Goal: Check status: Check status

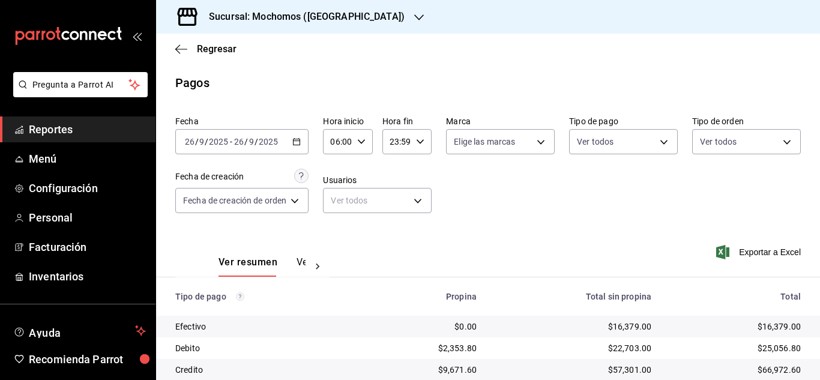
scroll to position [110, 0]
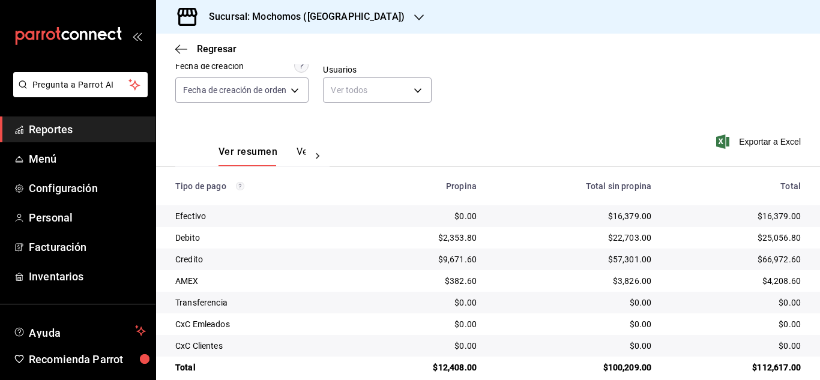
click at [61, 127] on span "Reportes" at bounding box center [87, 129] width 117 height 16
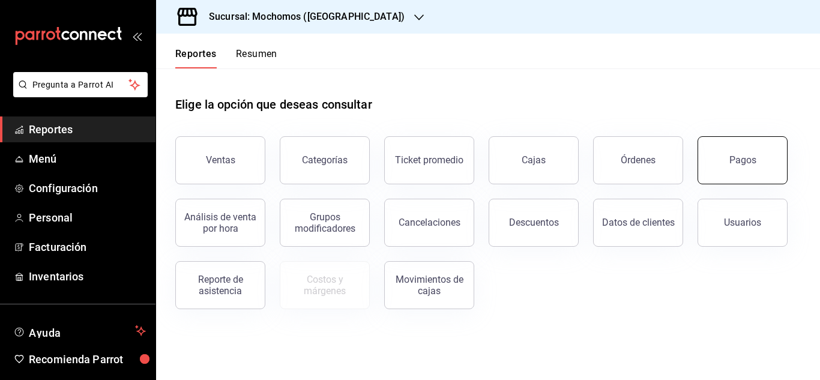
click at [730, 169] on button "Pagos" at bounding box center [743, 160] width 90 height 48
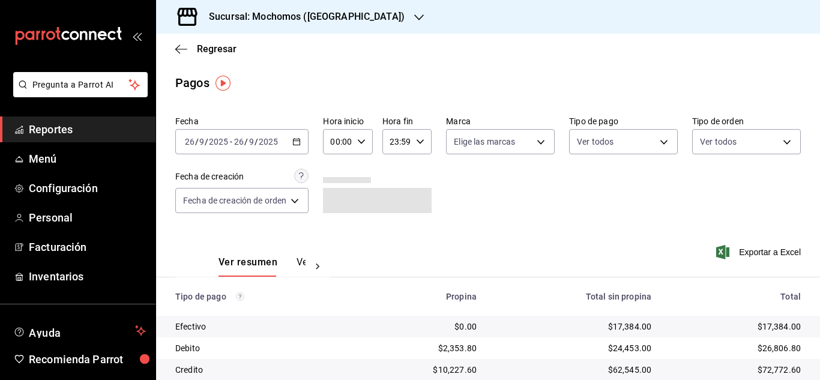
click at [362, 141] on icon "button" at bounding box center [361, 141] width 8 height 8
click at [334, 225] on span "06" at bounding box center [336, 225] width 5 height 10
click at [491, 211] on div at bounding box center [410, 190] width 820 height 380
click at [361, 143] on \(Stroke\) "button" at bounding box center [361, 141] width 7 height 4
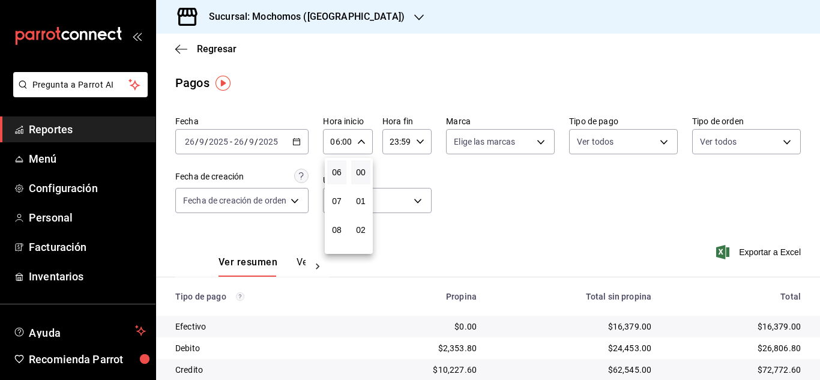
scroll to position [113, 0]
click at [334, 206] on span "05" at bounding box center [336, 204] width 5 height 10
click at [579, 204] on div at bounding box center [410, 190] width 820 height 380
click at [361, 140] on icon "button" at bounding box center [361, 141] width 8 height 8
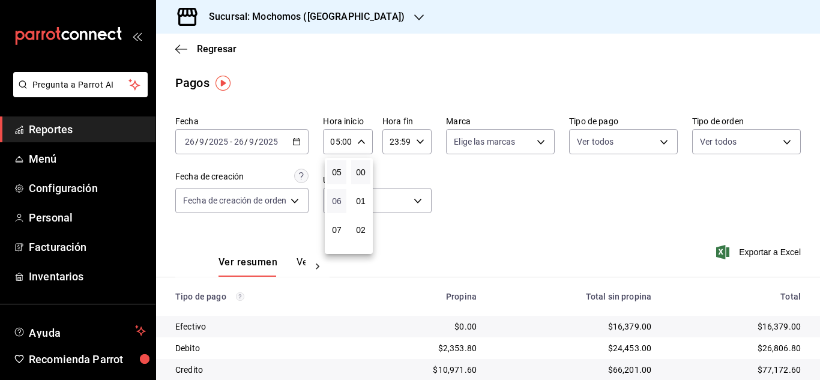
click at [334, 204] on span "06" at bounding box center [336, 201] width 5 height 10
type input "06:00"
click at [606, 204] on div at bounding box center [410, 190] width 820 height 380
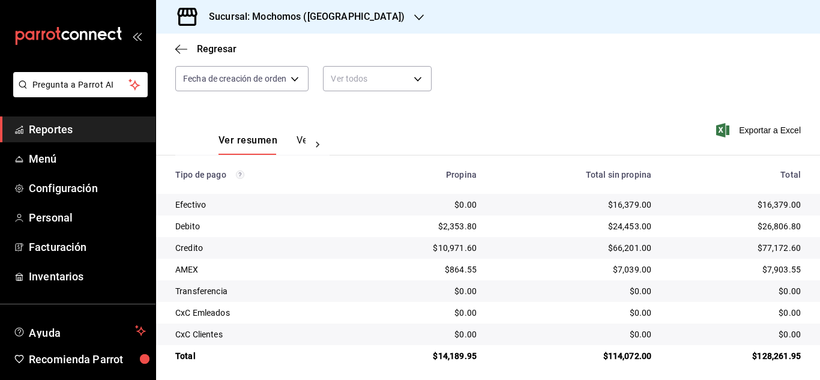
scroll to position [128, 0]
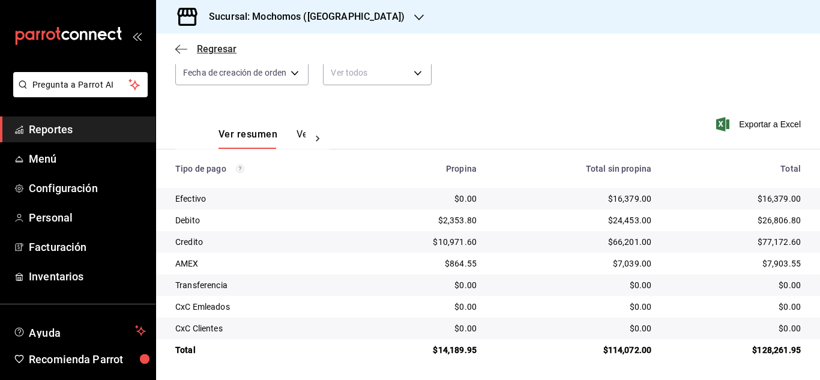
click at [208, 49] on span "Regresar" at bounding box center [217, 48] width 40 height 11
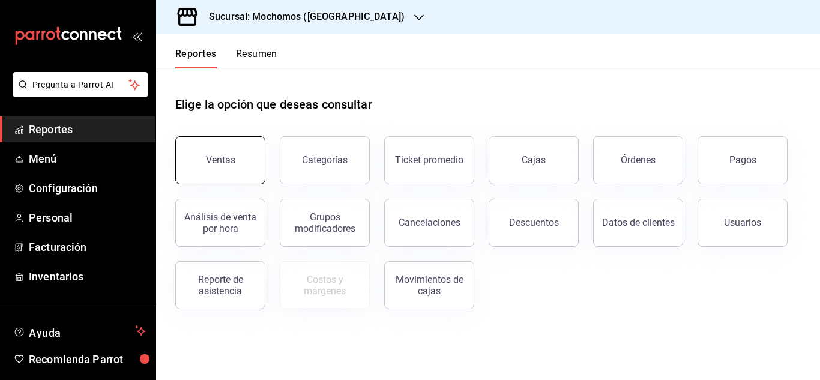
click at [250, 154] on button "Ventas" at bounding box center [220, 160] width 90 height 48
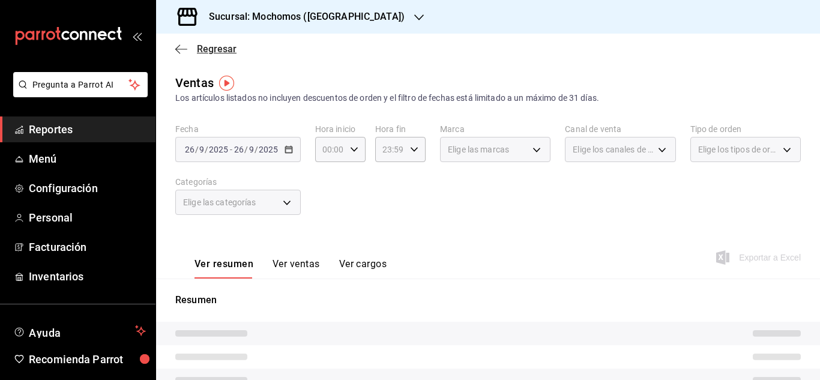
click at [207, 48] on span "Regresar" at bounding box center [217, 48] width 40 height 11
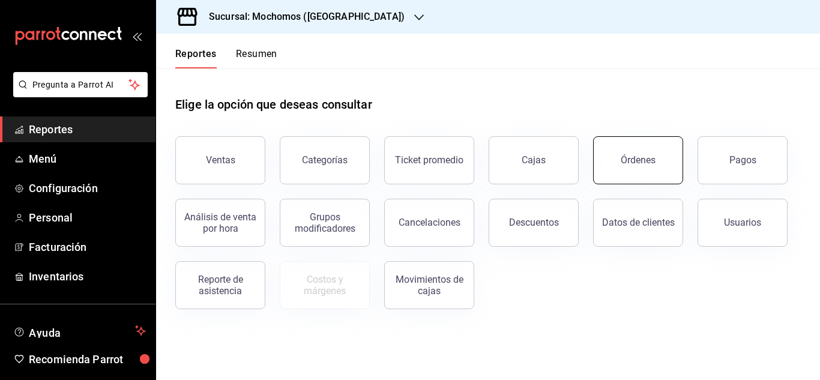
click at [629, 165] on div "Órdenes" at bounding box center [638, 159] width 35 height 11
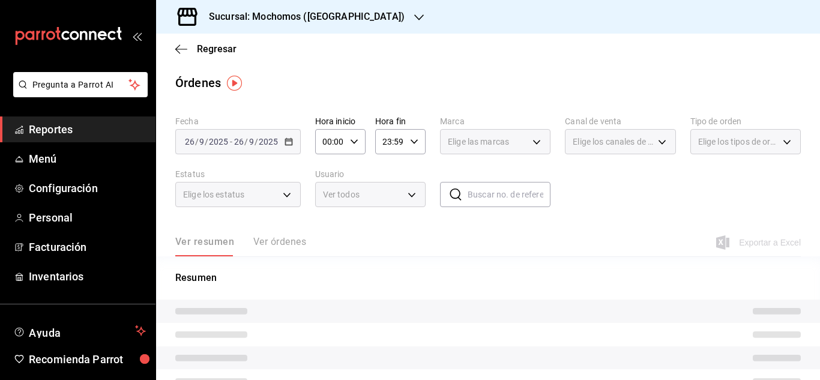
click at [358, 143] on div "00:00 Hora inicio" at bounding box center [340, 141] width 50 height 25
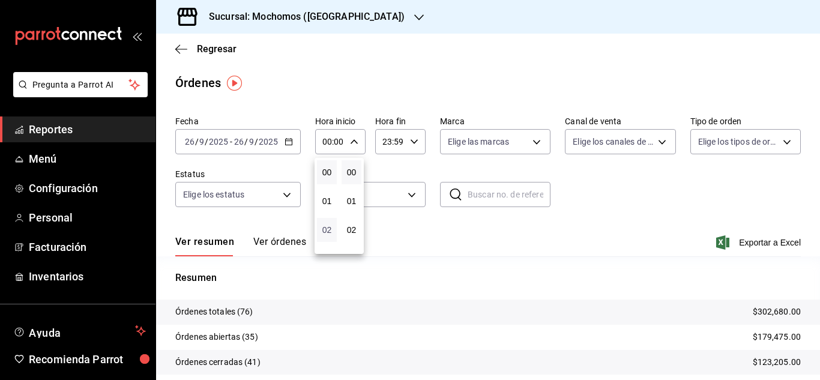
click at [330, 229] on span "02" at bounding box center [326, 230] width 5 height 10
type input "02:00"
click at [598, 219] on div at bounding box center [410, 190] width 820 height 380
click at [54, 125] on span "Reportes" at bounding box center [87, 129] width 117 height 16
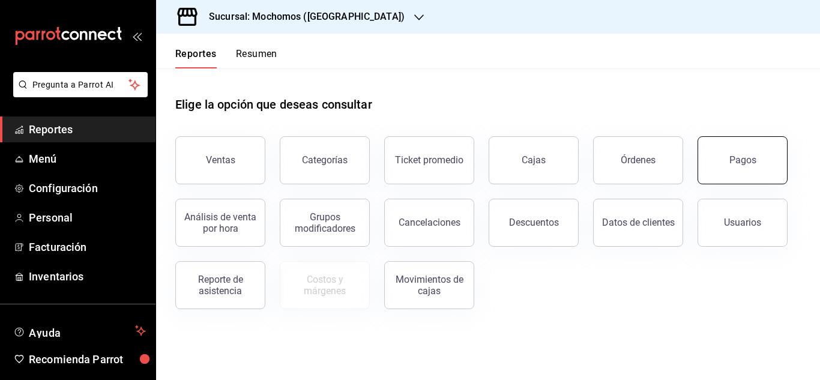
click at [773, 157] on button "Pagos" at bounding box center [743, 160] width 90 height 48
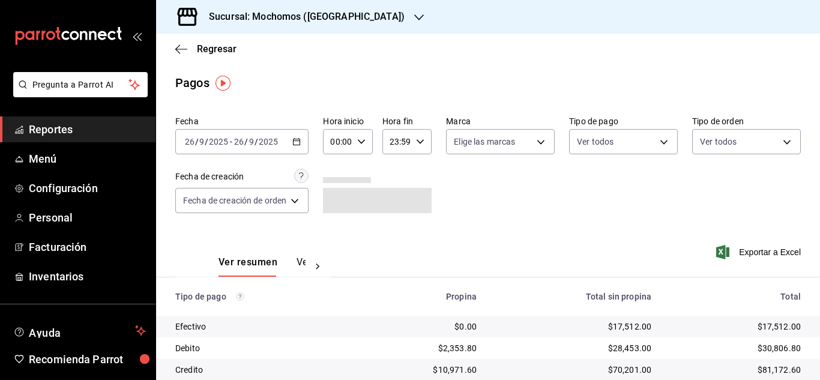
click at [358, 140] on icon "button" at bounding box center [361, 141] width 8 height 8
click at [337, 223] on span "06" at bounding box center [336, 225] width 5 height 10
type input "06:00"
click at [563, 220] on div at bounding box center [410, 190] width 820 height 380
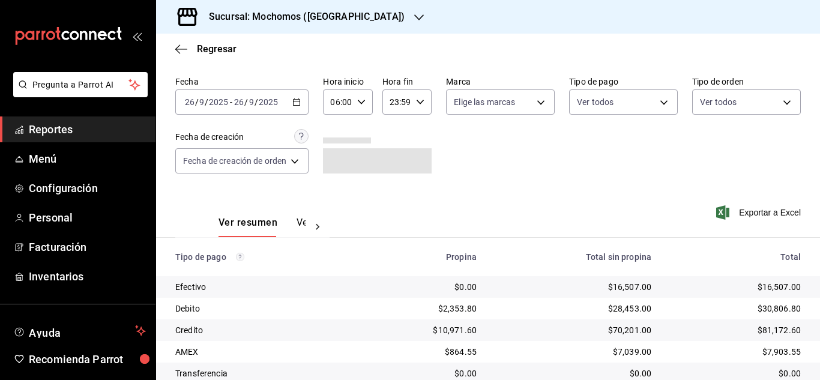
scroll to position [120, 0]
